Goal: Task Accomplishment & Management: Manage account settings

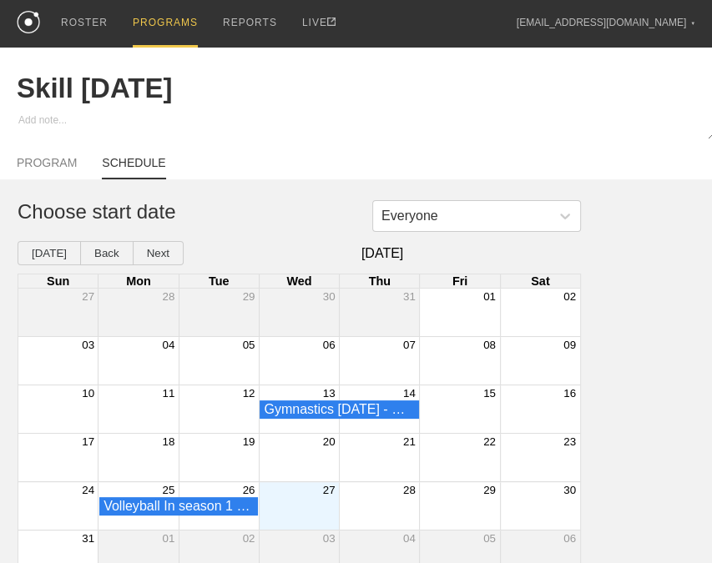
click at [137, 170] on link "SCHEDULE" at bounding box center [133, 167] width 63 height 23
click at [151, 21] on div "PROGRAMS" at bounding box center [165, 24] width 65 height 48
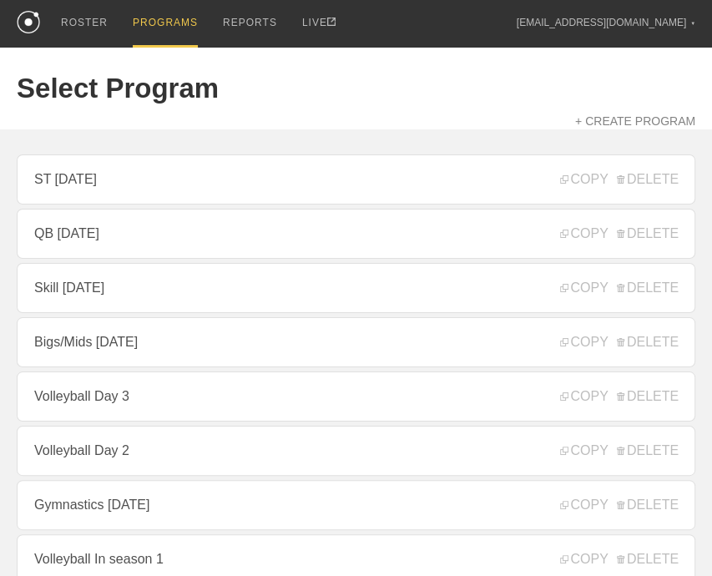
scroll to position [83, 0]
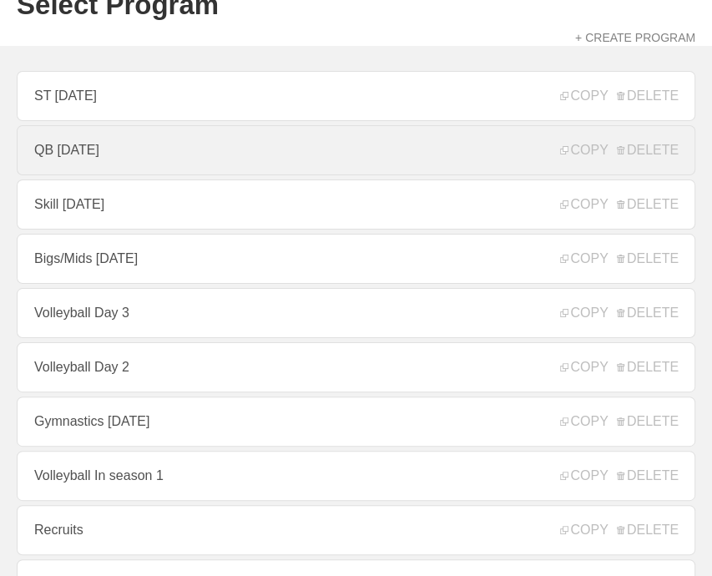
click at [149, 162] on link "QB [DATE]" at bounding box center [356, 150] width 678 height 50
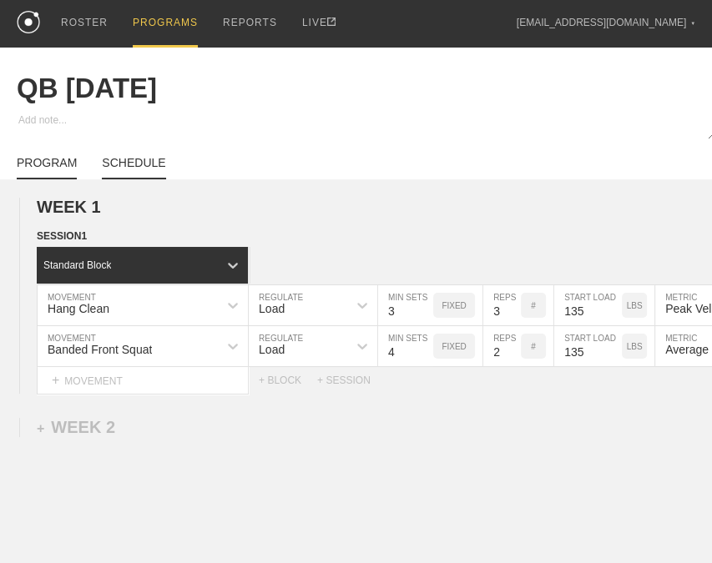
click at [144, 179] on link "SCHEDULE" at bounding box center [133, 167] width 63 height 23
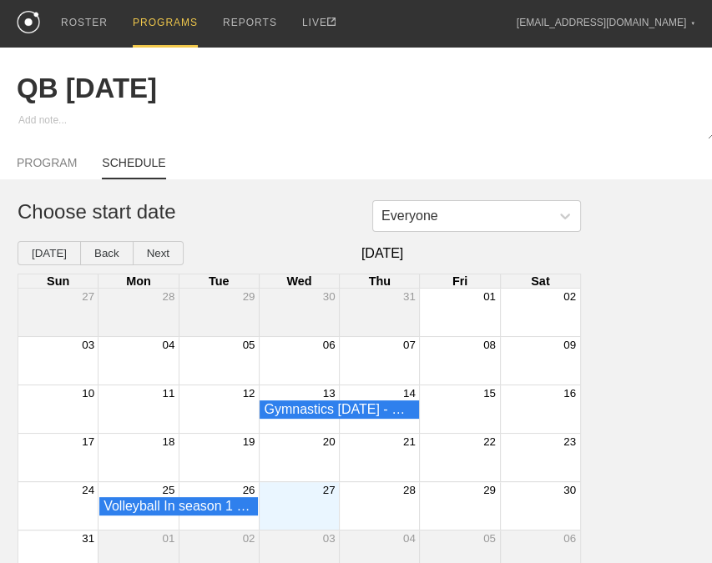
scroll to position [34, 0]
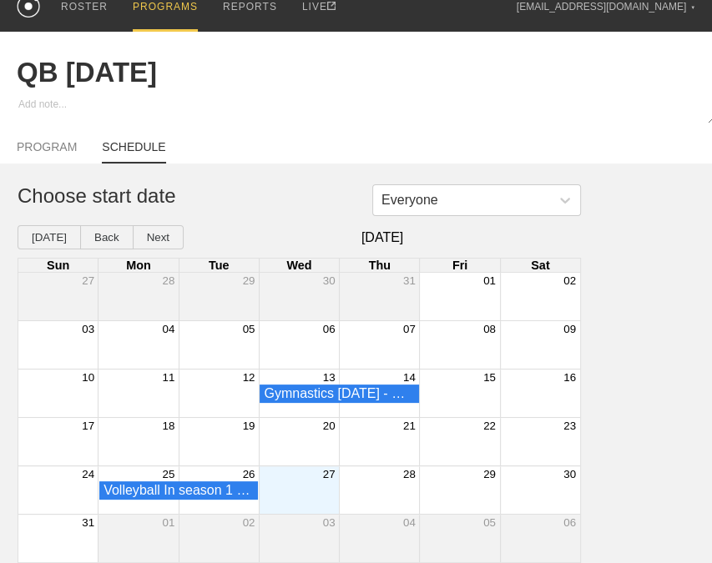
click at [312, 481] on div "Volleyball In season 1 - Volleyball - Players" at bounding box center [299, 490] width 562 height 19
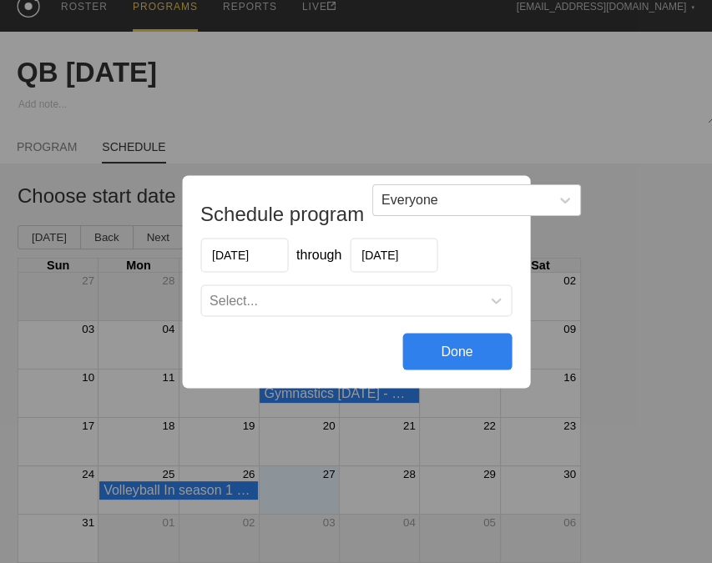
click at [330, 305] on div "Select..." at bounding box center [340, 300] width 279 height 17
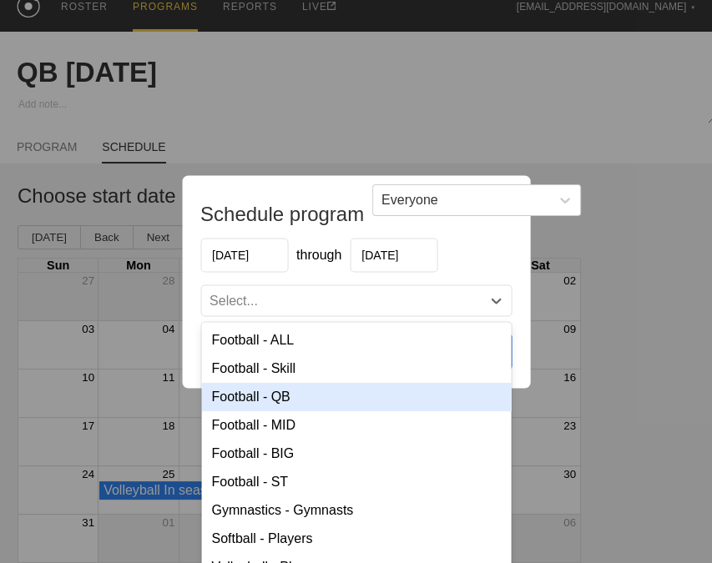
click at [301, 402] on div "Football - QB" at bounding box center [356, 396] width 310 height 28
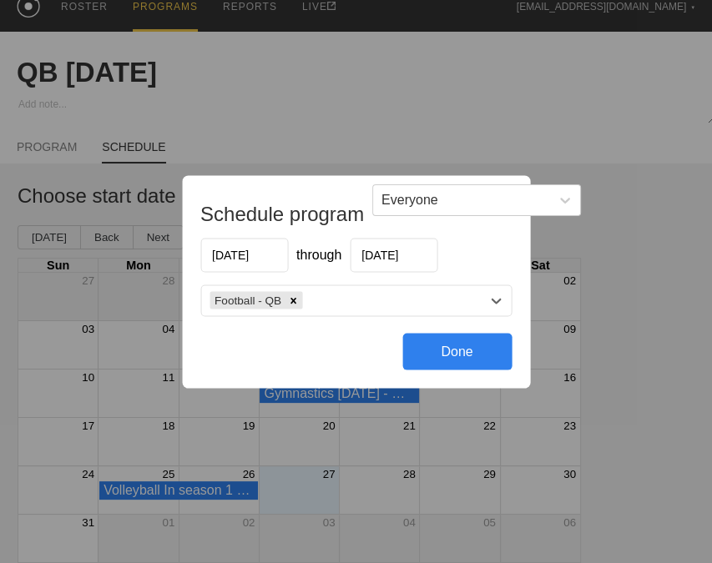
click at [457, 354] on div "Done" at bounding box center [456, 351] width 109 height 37
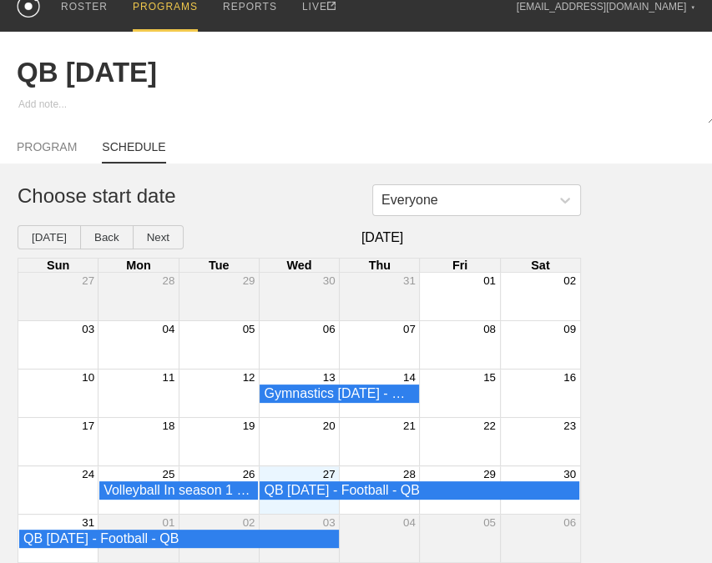
scroll to position [0, 0]
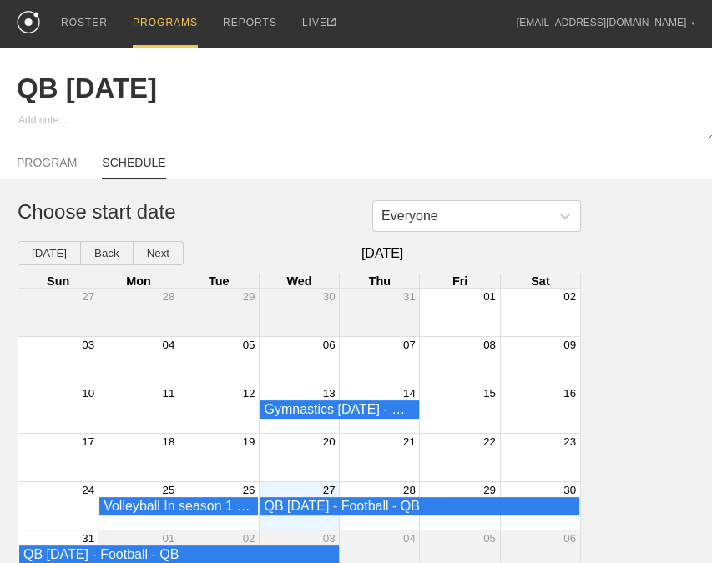
click at [161, 21] on div "PROGRAMS" at bounding box center [165, 24] width 65 height 48
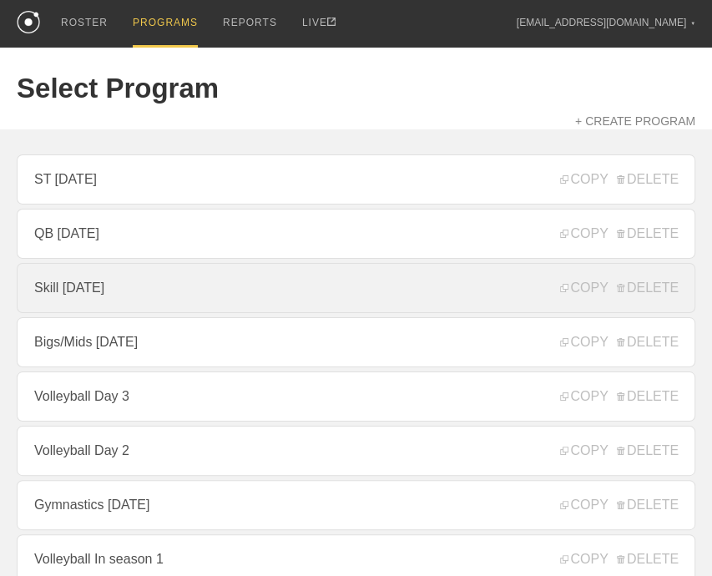
click at [88, 296] on link "Skill [DATE]" at bounding box center [356, 288] width 678 height 50
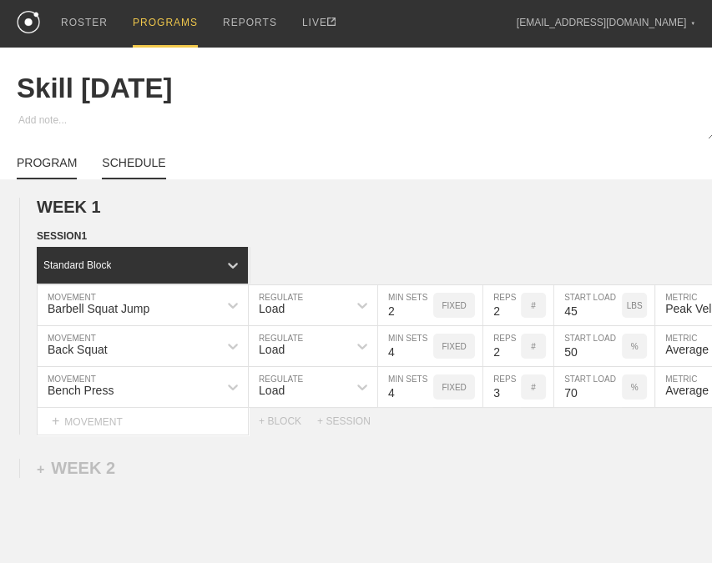
click at [142, 174] on link "SCHEDULE" at bounding box center [133, 167] width 63 height 23
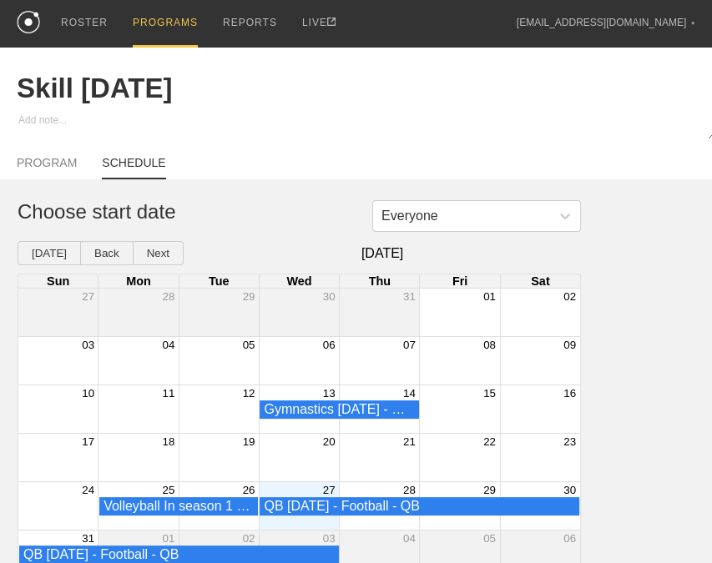
scroll to position [34, 0]
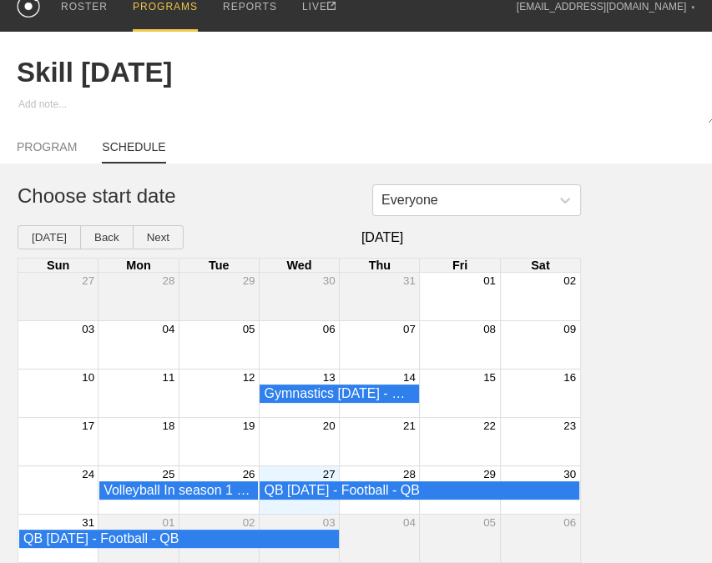
click at [300, 508] on div "Month View" at bounding box center [299, 490] width 80 height 48
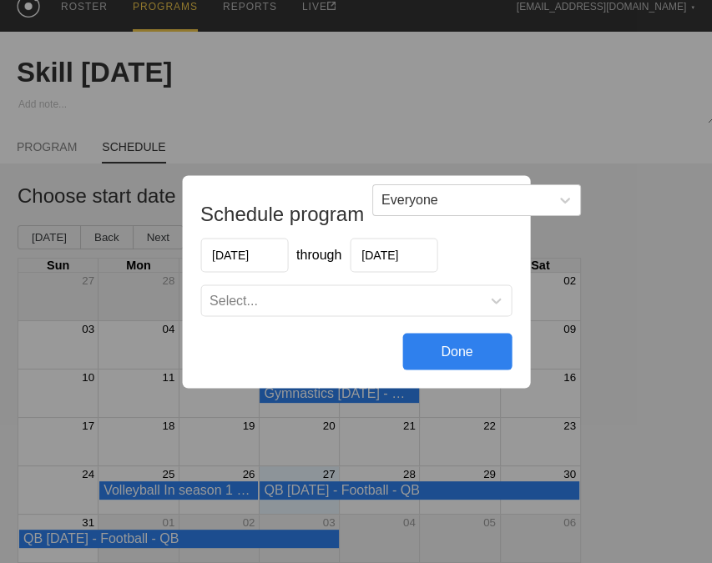
click at [371, 305] on div "Select..." at bounding box center [340, 300] width 279 height 17
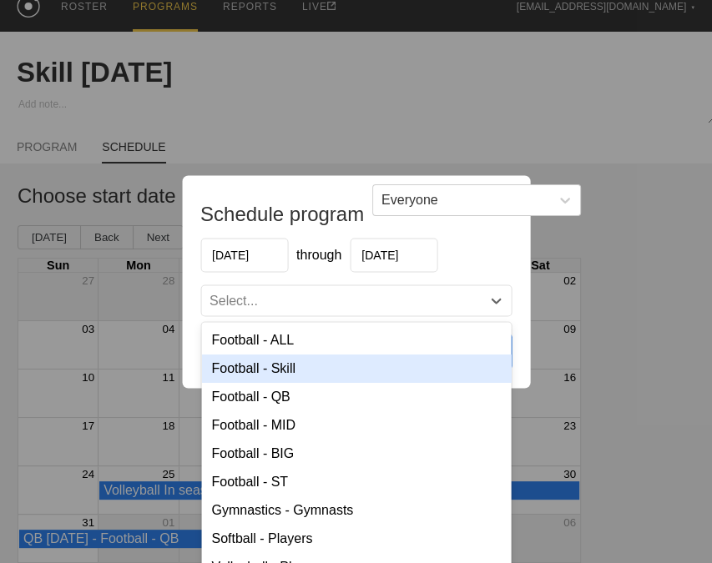
click at [304, 370] on div "Football - Skill" at bounding box center [356, 368] width 310 height 28
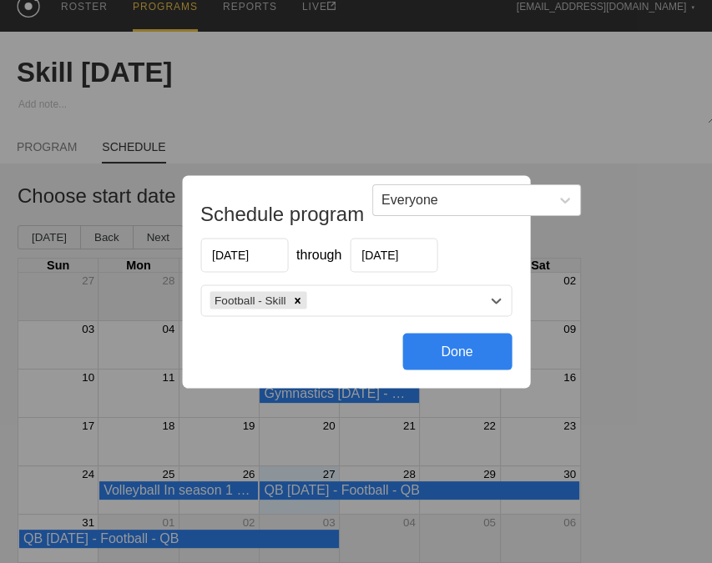
click at [442, 363] on div "Done" at bounding box center [456, 351] width 109 height 37
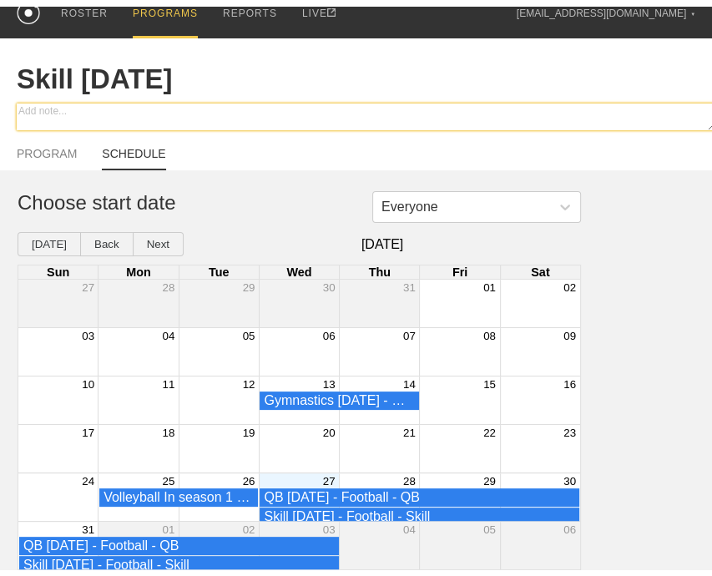
scroll to position [0, 0]
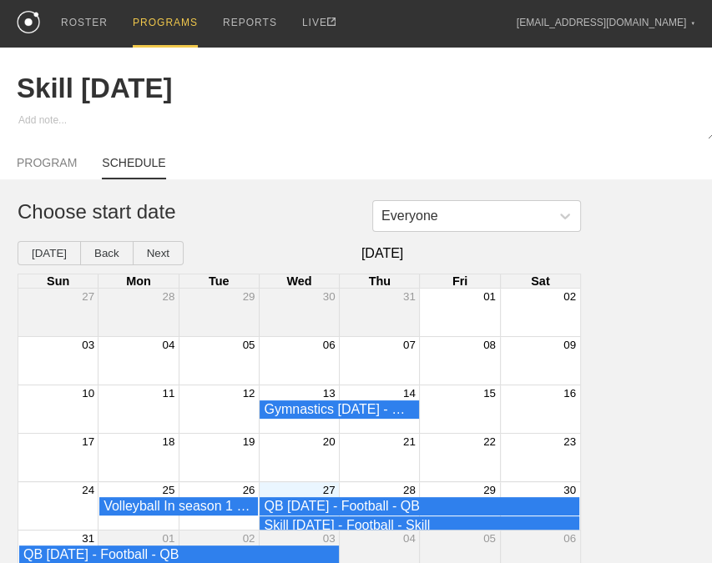
click at [164, 23] on div "PROGRAMS" at bounding box center [165, 24] width 65 height 48
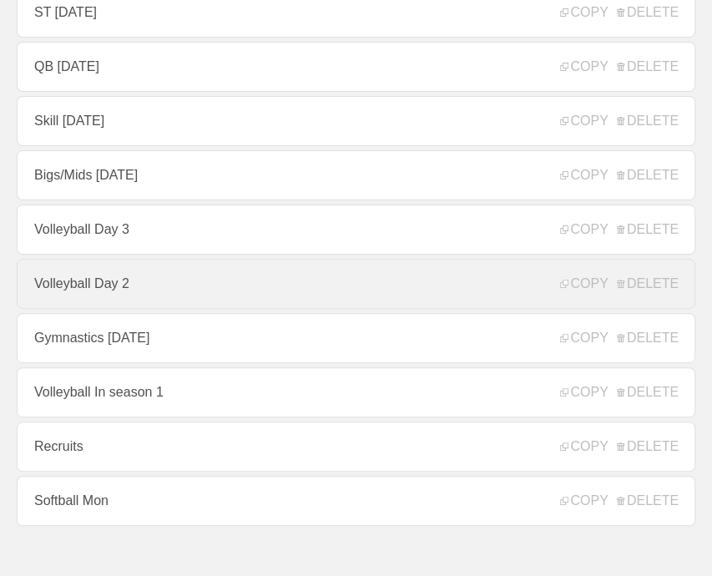
scroll to position [205, 0]
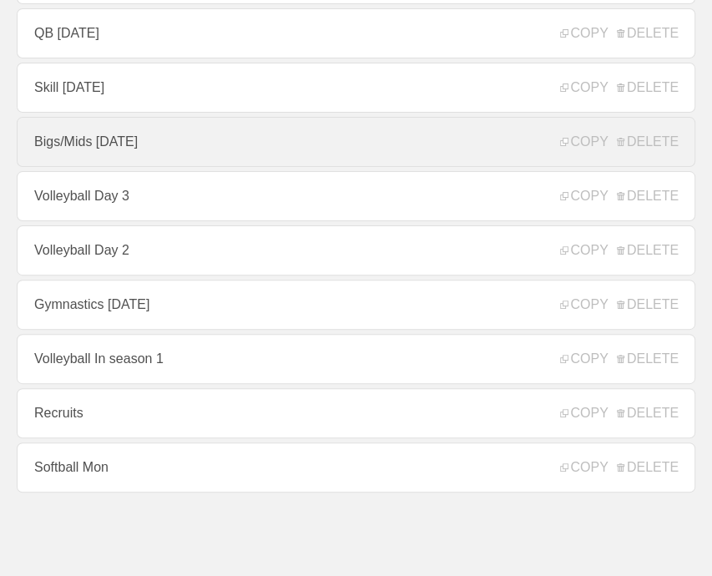
click at [144, 138] on link "Bigs/Mids [DATE]" at bounding box center [356, 142] width 678 height 50
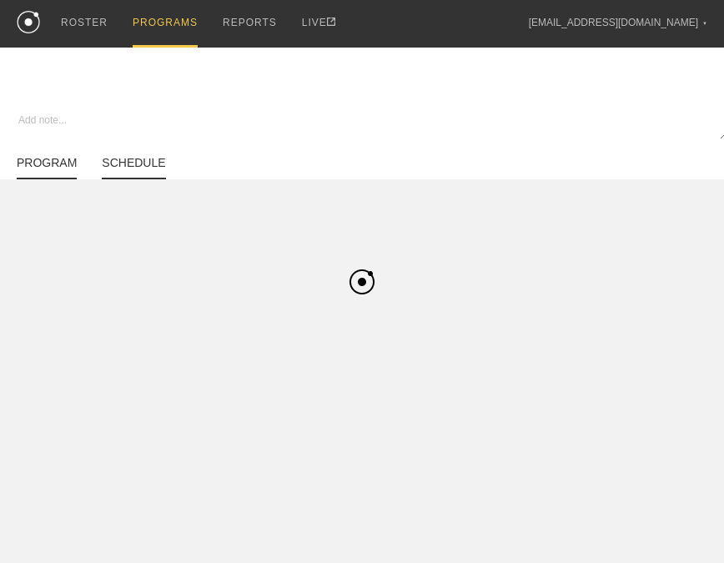
type textarea "x"
type input "Bigs/Mids [DATE]"
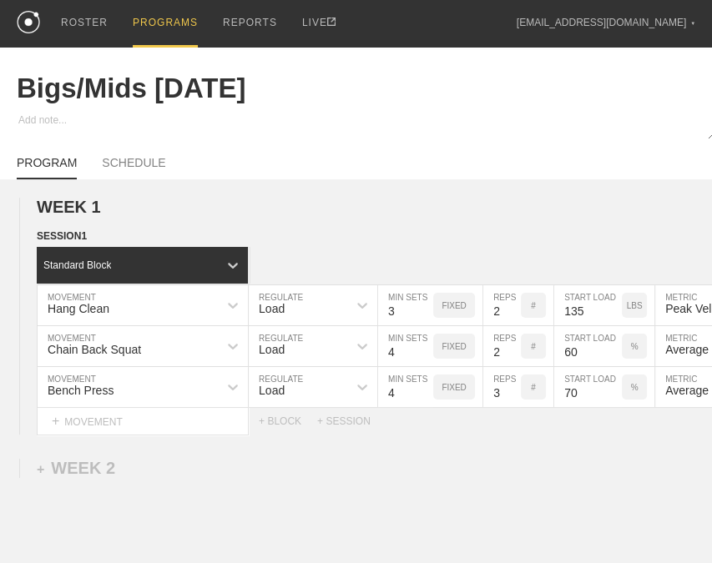
click at [144, 164] on div "PROGRAM SCHEDULE" at bounding box center [356, 161] width 678 height 37
click at [142, 168] on link "SCHEDULE" at bounding box center [133, 167] width 63 height 23
type textarea "x"
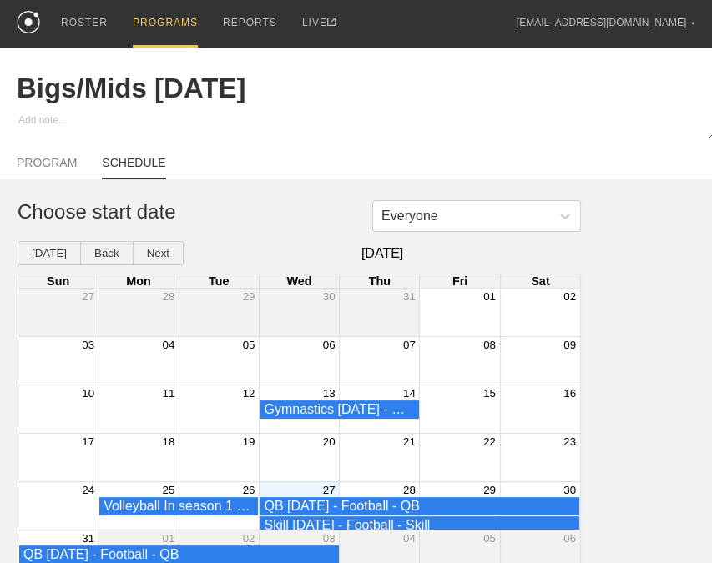
scroll to position [34, 0]
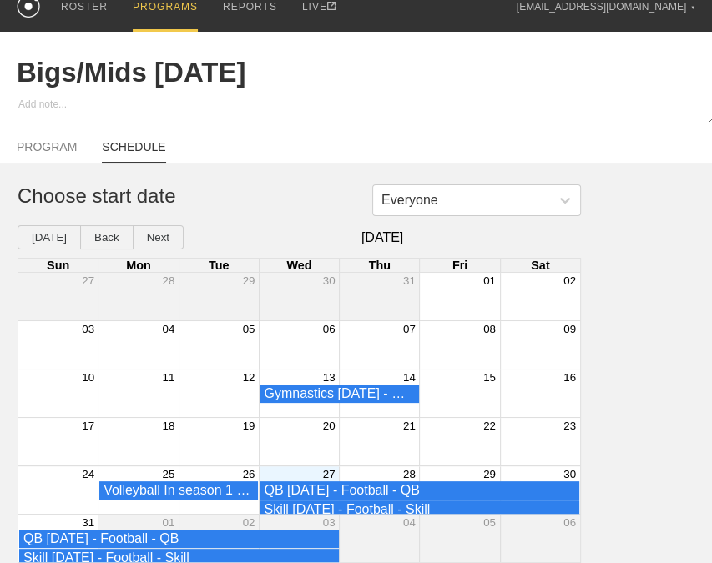
click at [320, 471] on div "27" at bounding box center [299, 473] width 80 height 15
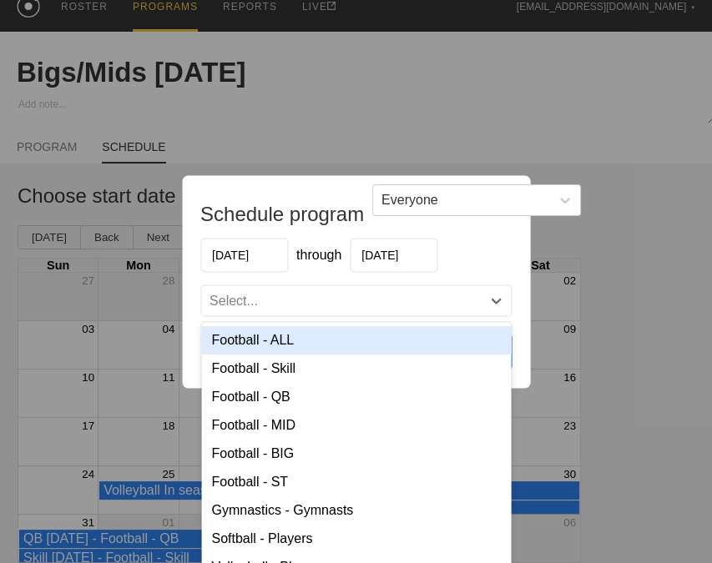
click at [354, 305] on div "Select..." at bounding box center [340, 300] width 279 height 17
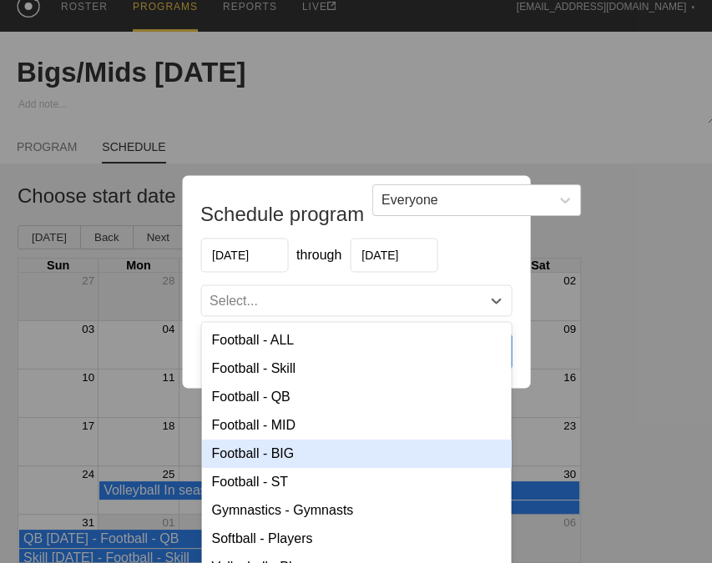
click at [288, 448] on div "Football - BIG" at bounding box center [356, 453] width 310 height 28
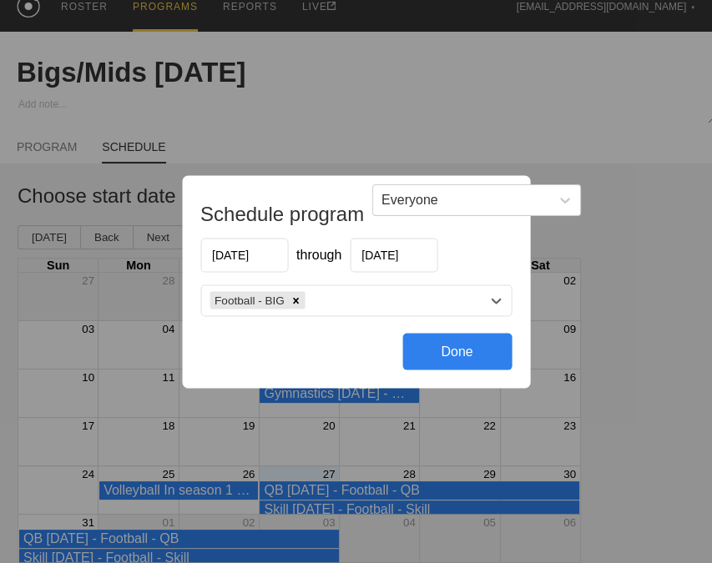
click at [360, 301] on div "Football - BIG" at bounding box center [340, 301] width 279 height 24
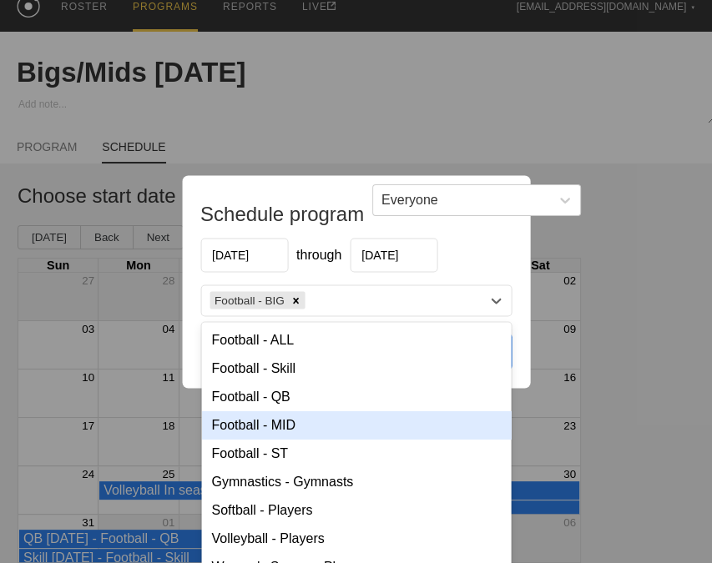
click at [297, 424] on div "Football - MID" at bounding box center [356, 424] width 310 height 28
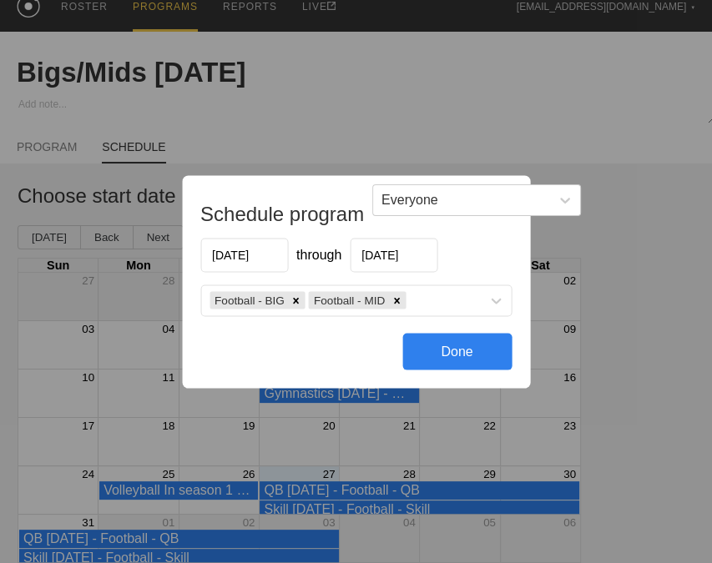
click at [496, 345] on div "Done" at bounding box center [456, 351] width 109 height 37
